Goal: Find specific page/section: Find specific page/section

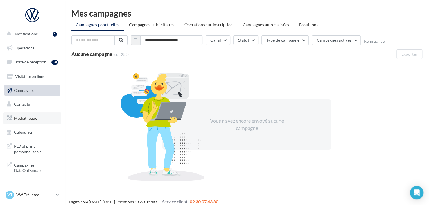
click at [38, 117] on link "Médiathèque" at bounding box center [32, 118] width 58 height 12
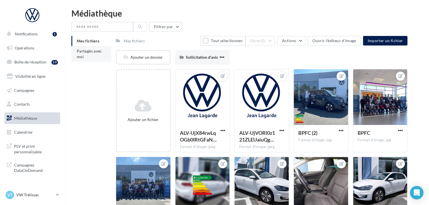
click at [90, 52] on span "Partagés avec moi" at bounding box center [89, 54] width 25 height 10
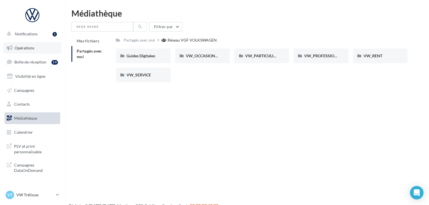
click at [34, 50] on span "Opérations" at bounding box center [25, 47] width 20 height 5
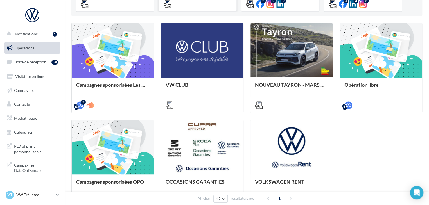
scroll to position [84, 0]
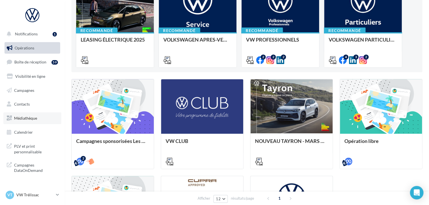
click at [33, 113] on link "Médiathèque" at bounding box center [32, 118] width 58 height 12
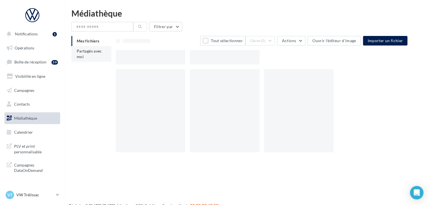
click at [92, 56] on li "Partagés avec moi" at bounding box center [91, 54] width 40 height 16
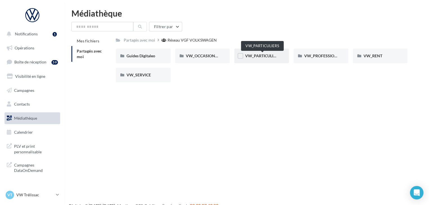
click at [258, 54] on span "VW_PARTICULIERS" at bounding box center [262, 55] width 35 height 5
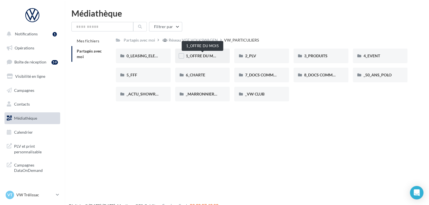
click at [204, 56] on span "1_OFFRE DU MOIS" at bounding box center [203, 55] width 34 height 5
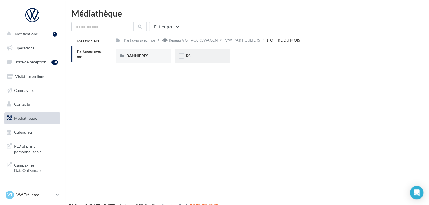
click at [195, 56] on div "RS" at bounding box center [202, 56] width 33 height 6
click at [194, 56] on span "SANS PO" at bounding box center [194, 55] width 17 height 5
click at [99, 25] on input "text" at bounding box center [102, 27] width 62 height 10
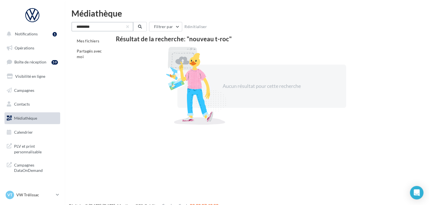
type input "*******"
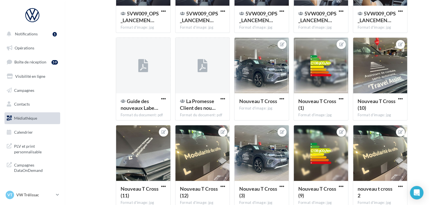
scroll to position [135, 0]
